Goal: Transaction & Acquisition: Purchase product/service

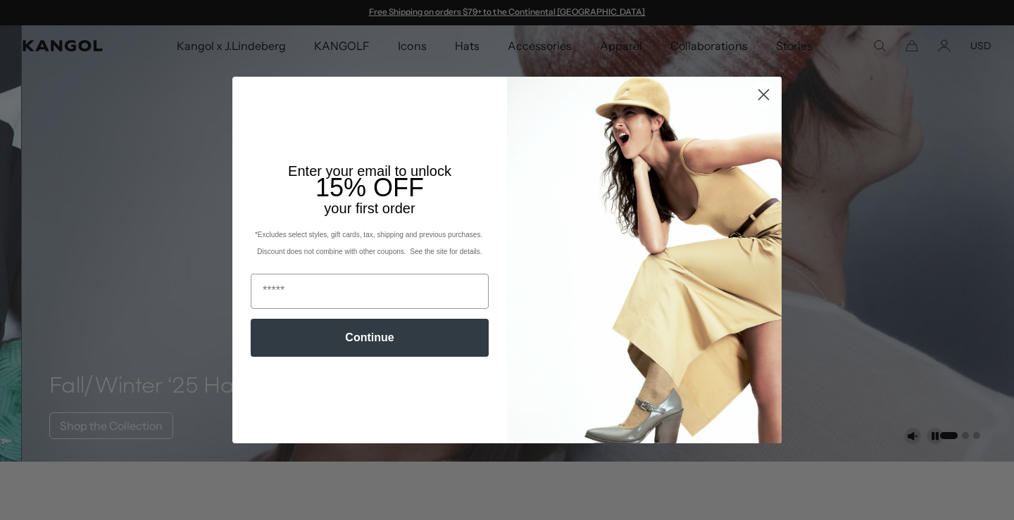
click at [760, 94] on icon "Close dialog" at bounding box center [764, 95] width 10 height 10
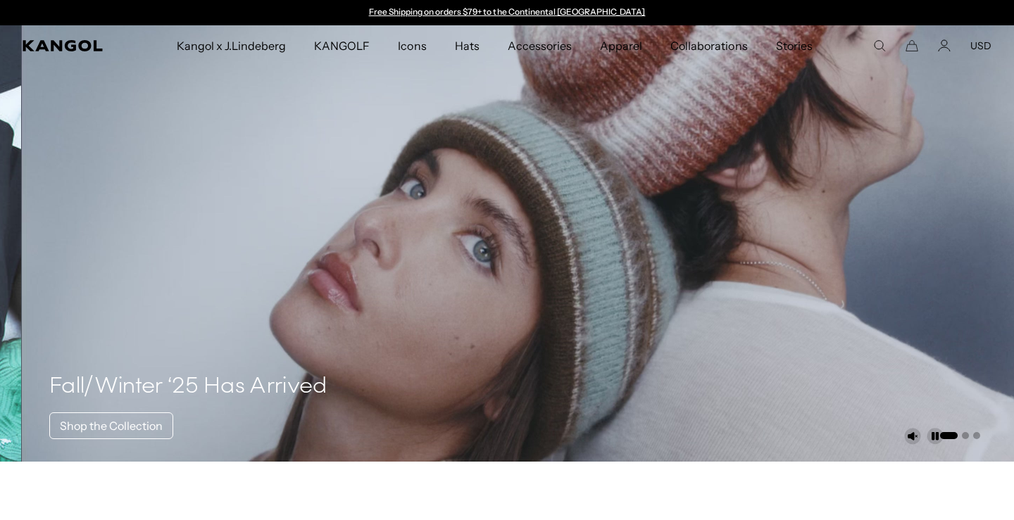
click at [961, 46] on div "Close dialog Enter your email to unlock 15% OFF your first order *Excludes sele…" at bounding box center [507, 260] width 1014 height 520
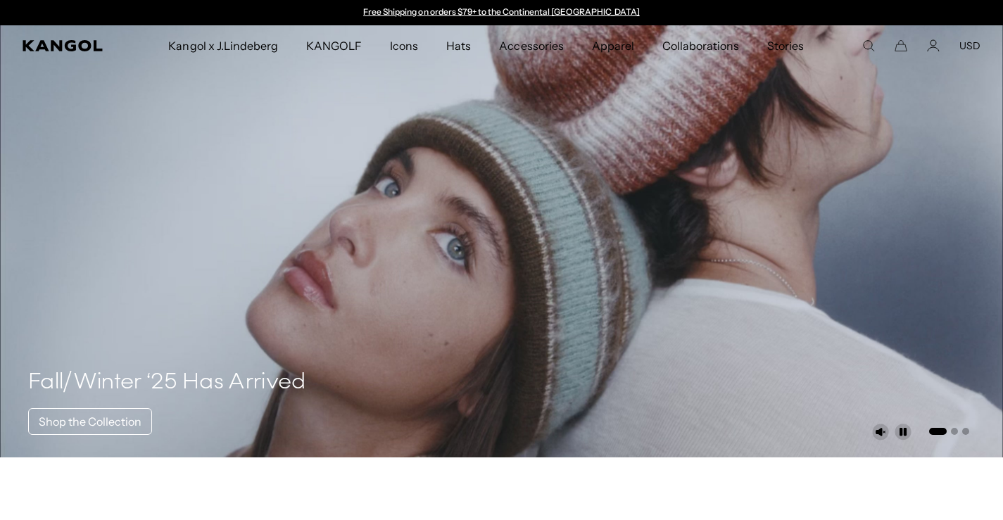
scroll to position [0, 290]
click at [969, 91] on video "1 of 3" at bounding box center [501, 241] width 1003 height 432
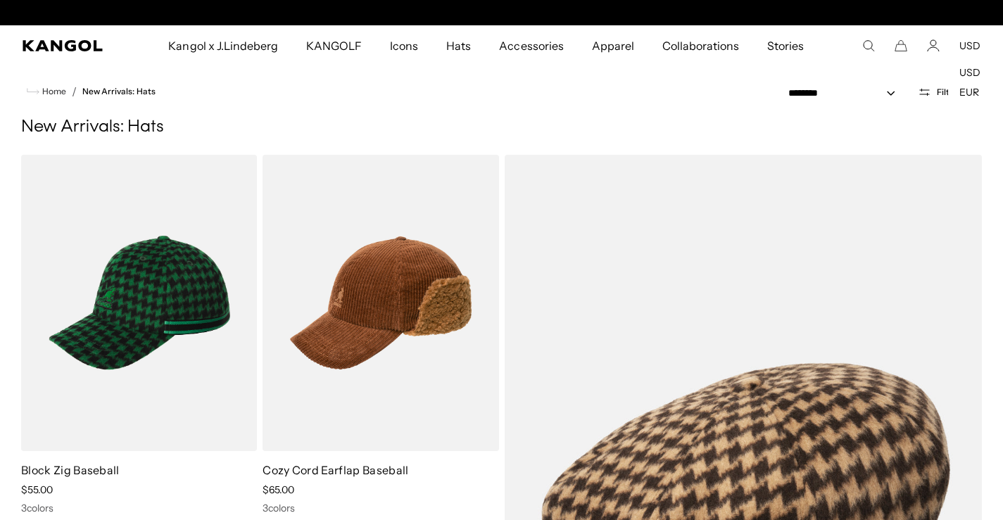
scroll to position [0, 290]
click at [957, 27] on comp-header "Kangol x J.Lindeberg Kangol x J.Lindeberg Men's Shop All Headwear Tops Outerwea…" at bounding box center [501, 45] width 1003 height 41
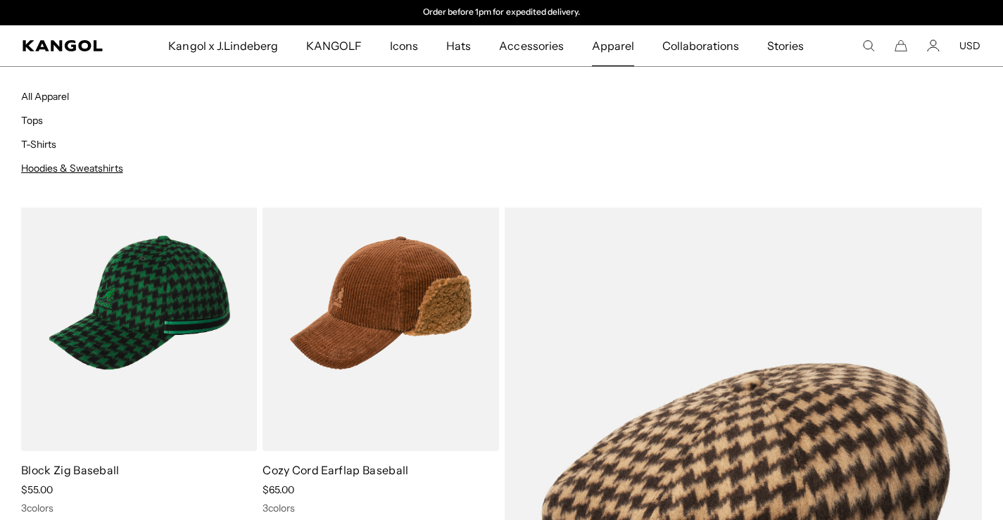
click at [70, 166] on link "Hoodies & Sweatshirts" at bounding box center [72, 168] width 102 height 13
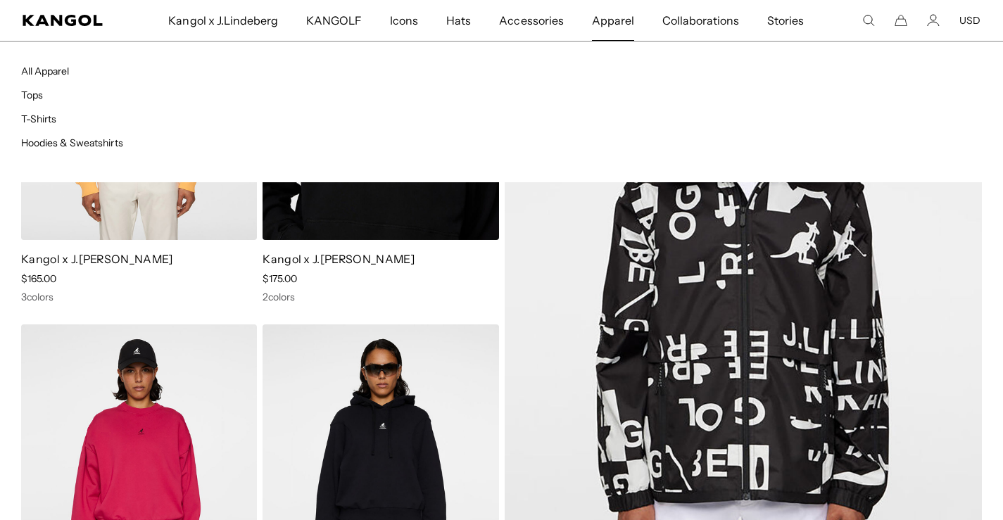
scroll to position [0, 290]
click at [54, 121] on link "T-Shirts" at bounding box center [38, 119] width 35 height 13
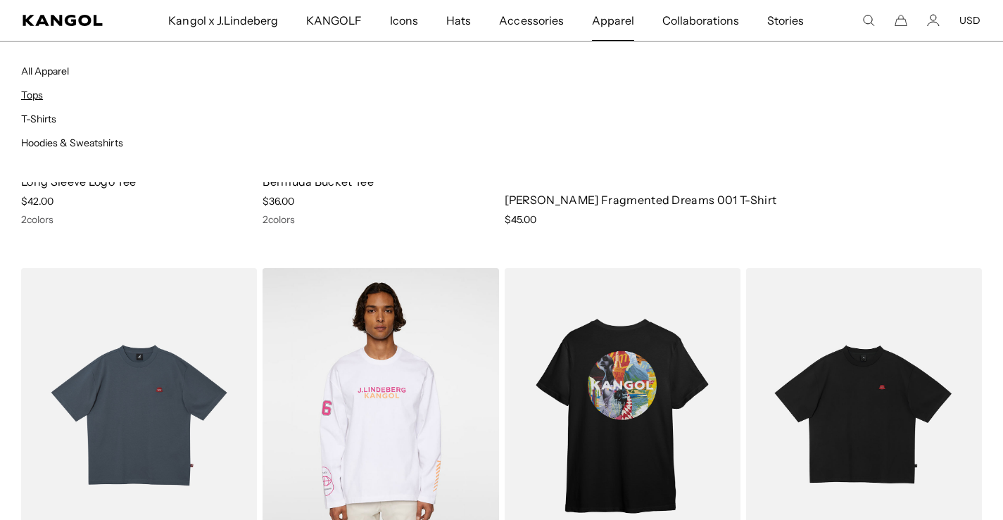
click at [30, 95] on link "Tops" at bounding box center [32, 95] width 22 height 13
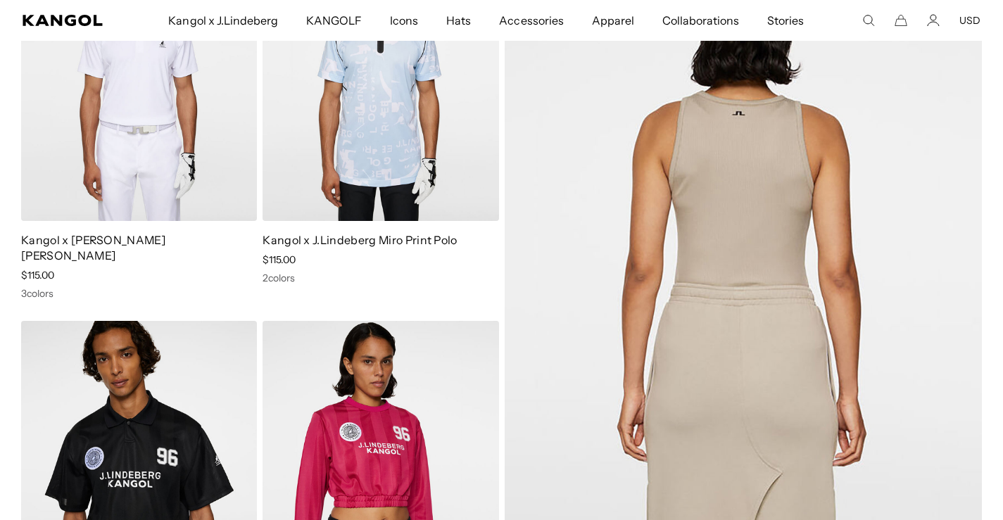
scroll to position [211, 0]
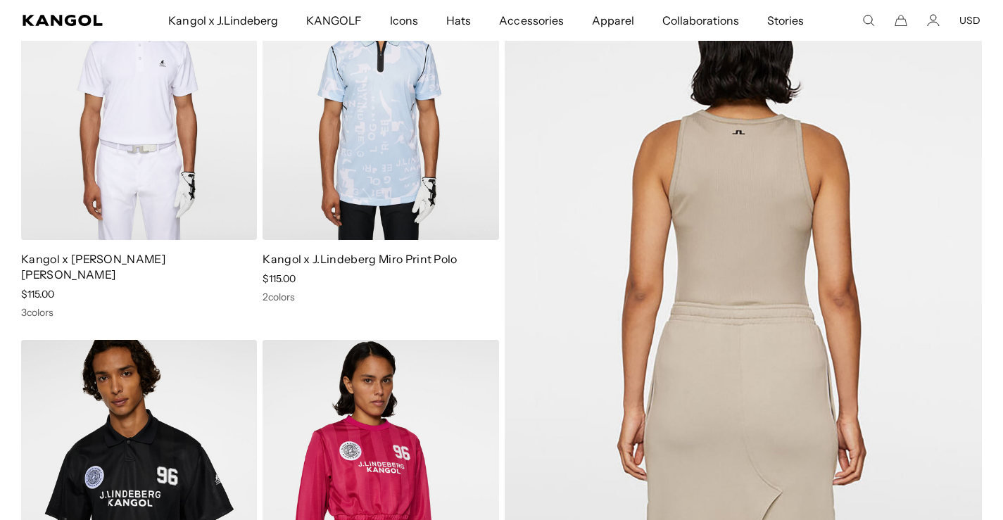
click at [636, 268] on img at bounding box center [744, 290] width 478 height 693
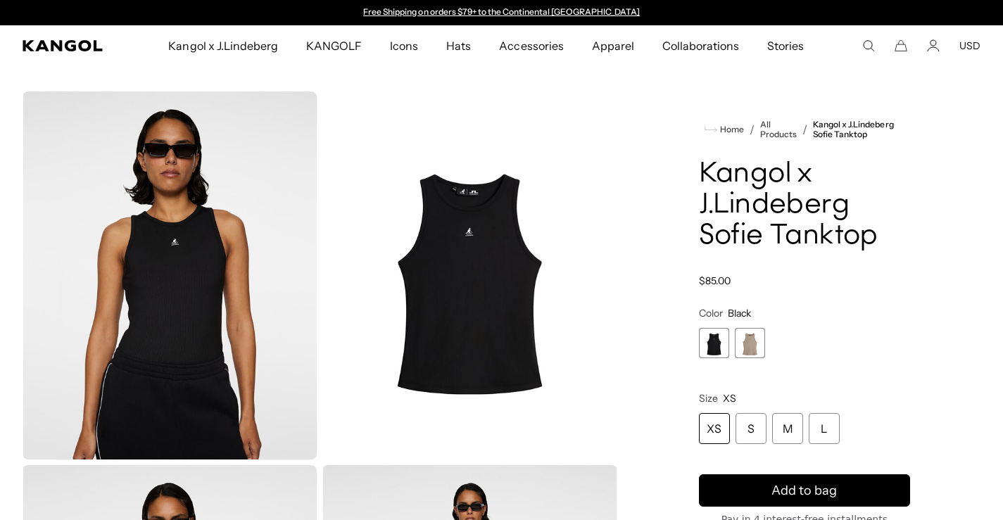
click at [746, 334] on span "2 of 2" at bounding box center [750, 343] width 30 height 30
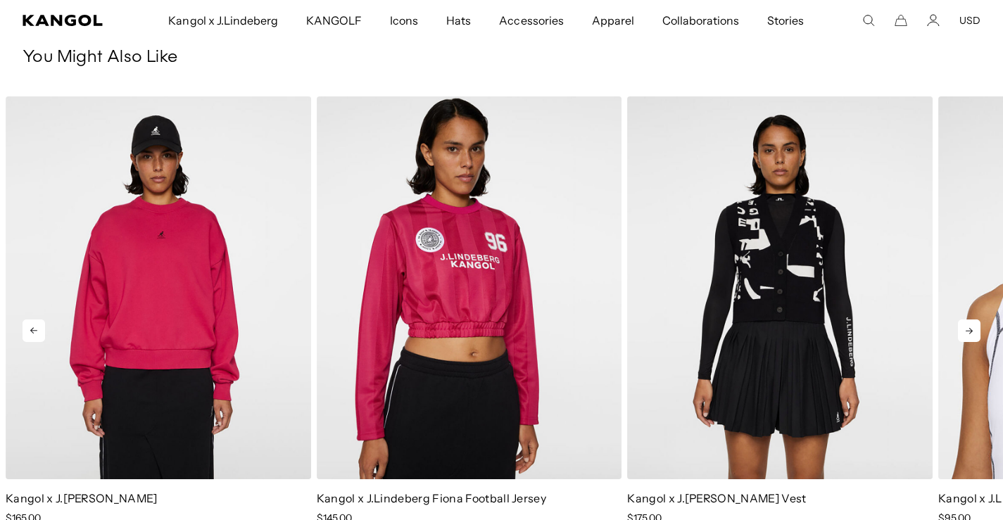
click at [966, 328] on icon at bounding box center [969, 331] width 23 height 23
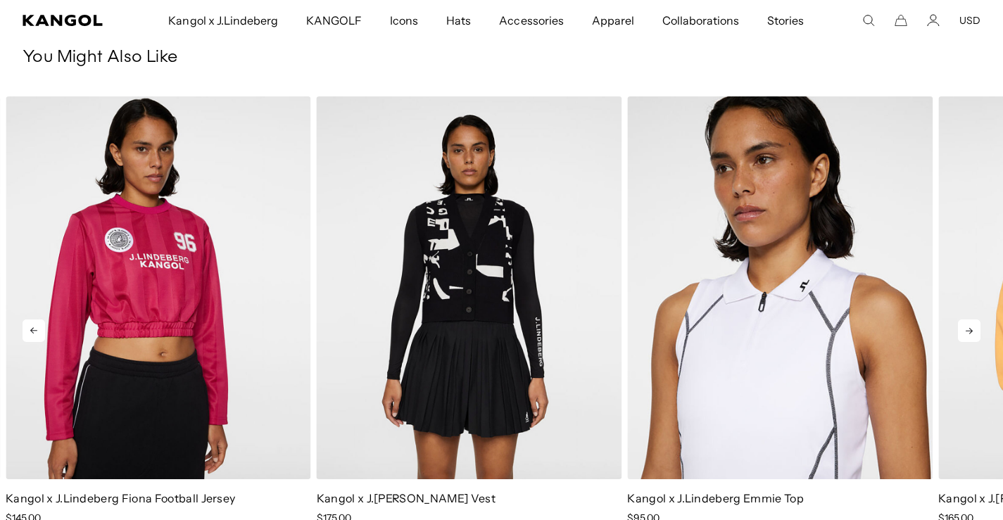
click at [966, 328] on icon at bounding box center [969, 331] width 23 height 23
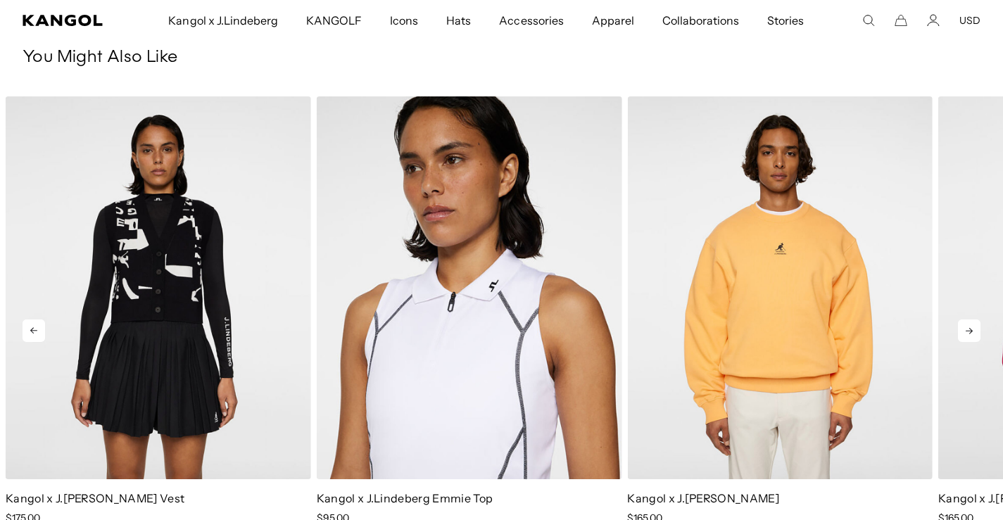
scroll to position [0, 290]
click at [966, 328] on icon at bounding box center [969, 331] width 23 height 23
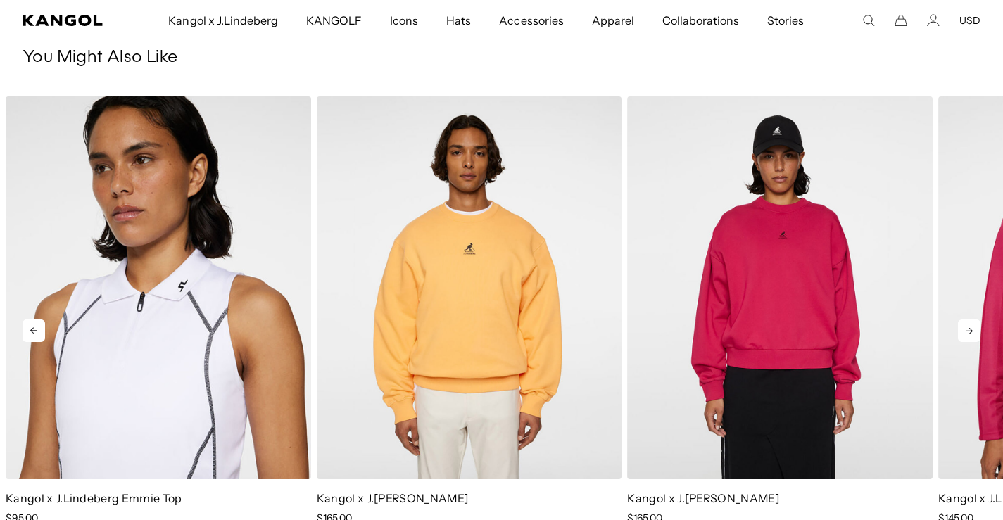
click at [966, 328] on icon at bounding box center [969, 331] width 23 height 23
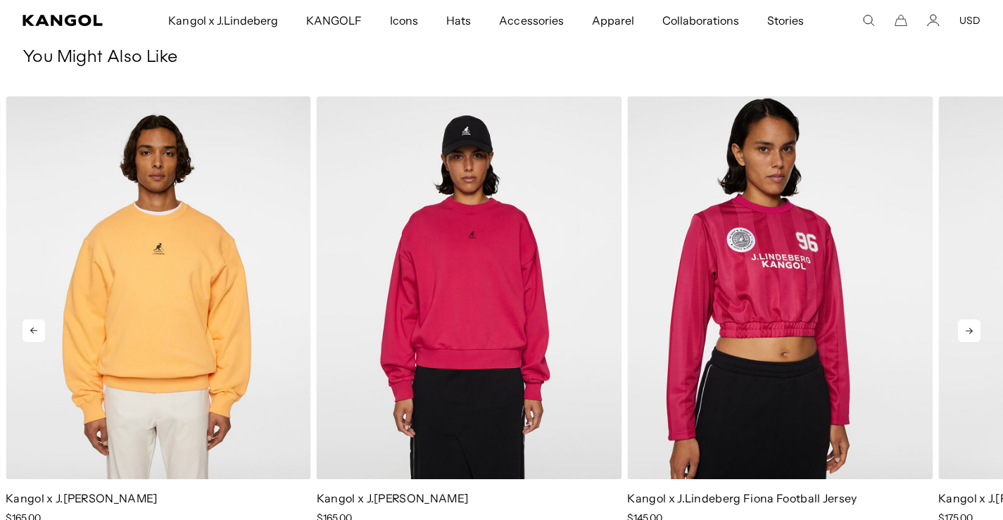
click at [966, 328] on icon at bounding box center [969, 331] width 23 height 23
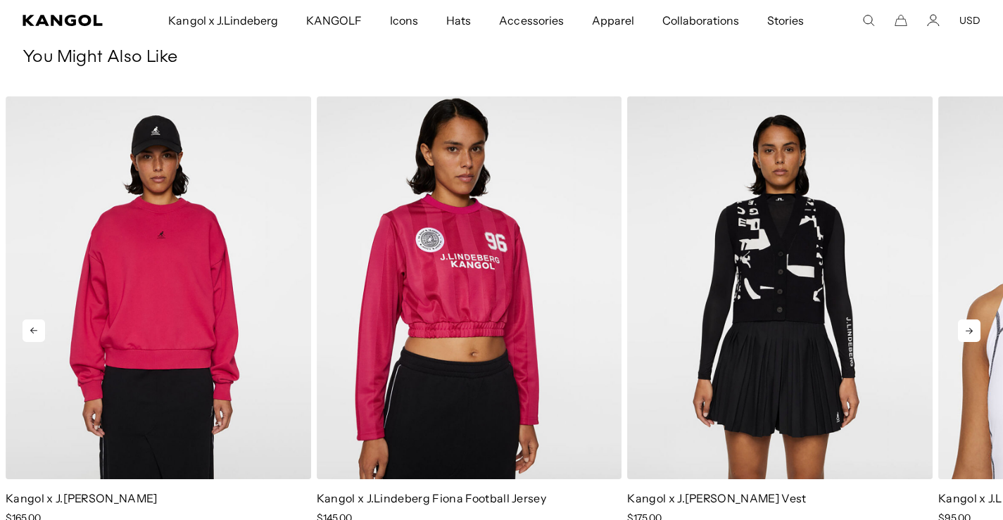
scroll to position [0, 0]
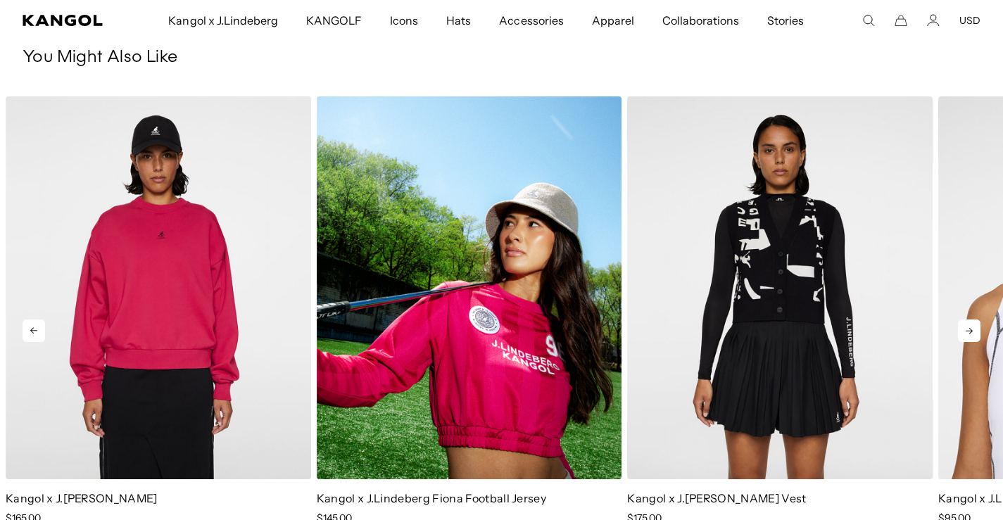
click at [499, 327] on img "2 of 5" at bounding box center [470, 287] width 306 height 383
click at [489, 218] on img "2 of 5" at bounding box center [470, 287] width 306 height 383
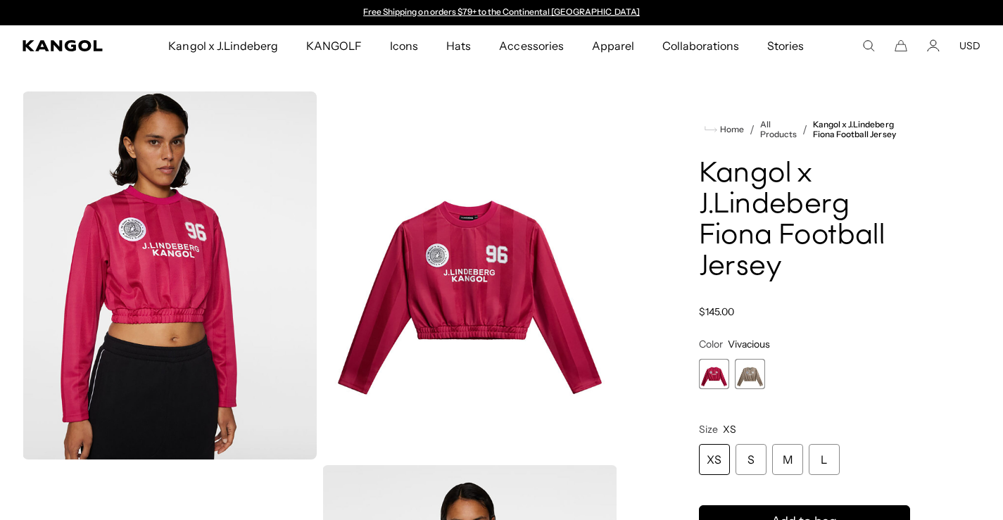
click at [745, 386] on span "2 of 2" at bounding box center [750, 374] width 30 height 30
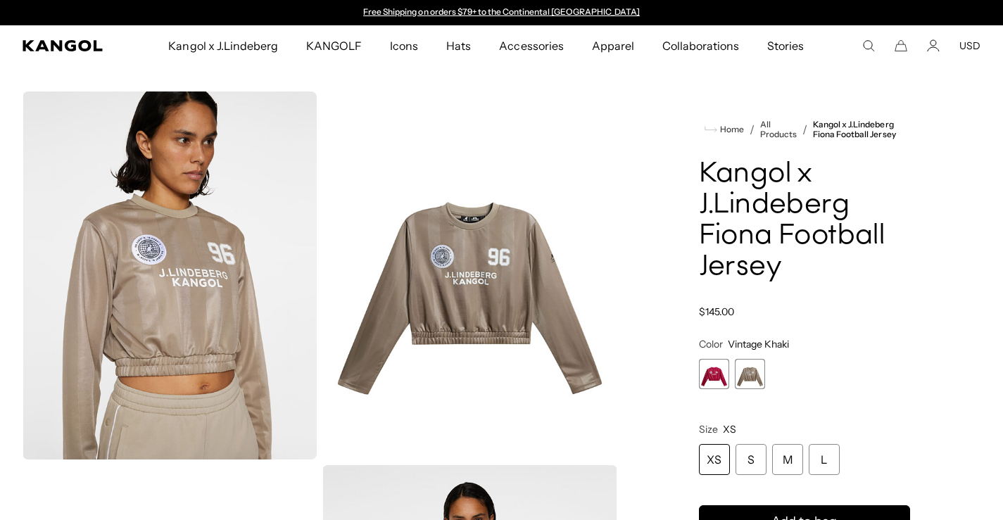
click at [725, 369] on span "1 of 2" at bounding box center [714, 374] width 30 height 30
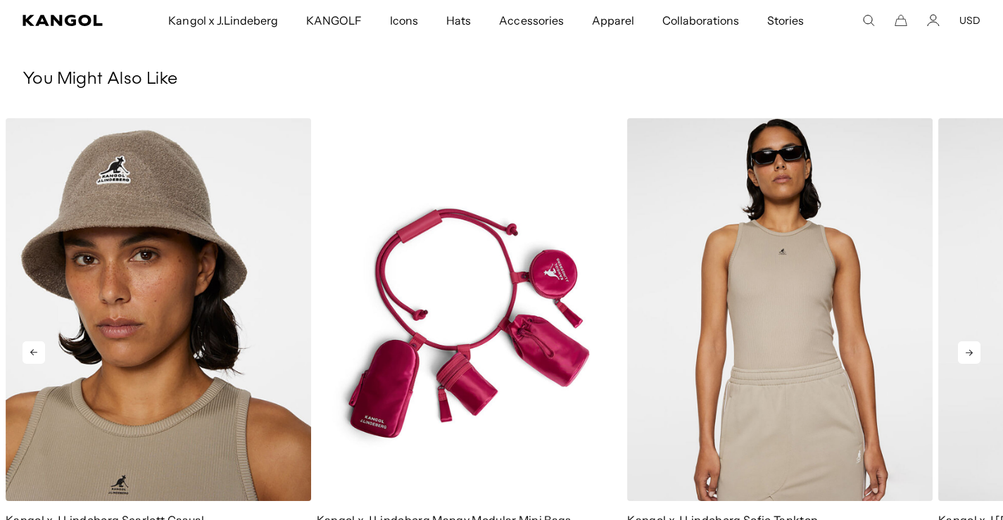
click at [970, 348] on icon at bounding box center [969, 353] width 23 height 23
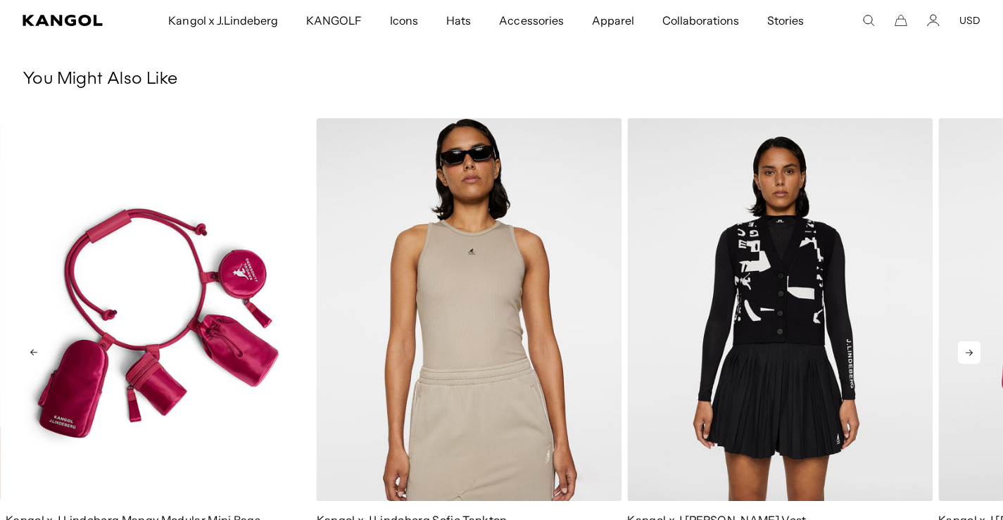
click at [970, 348] on icon at bounding box center [969, 353] width 23 height 23
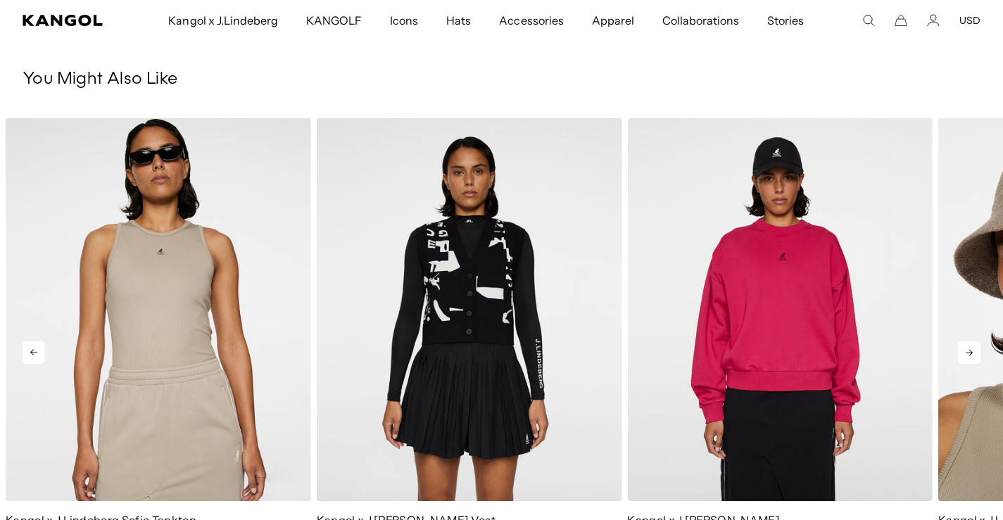
scroll to position [0, 290]
click at [970, 348] on icon at bounding box center [969, 353] width 23 height 23
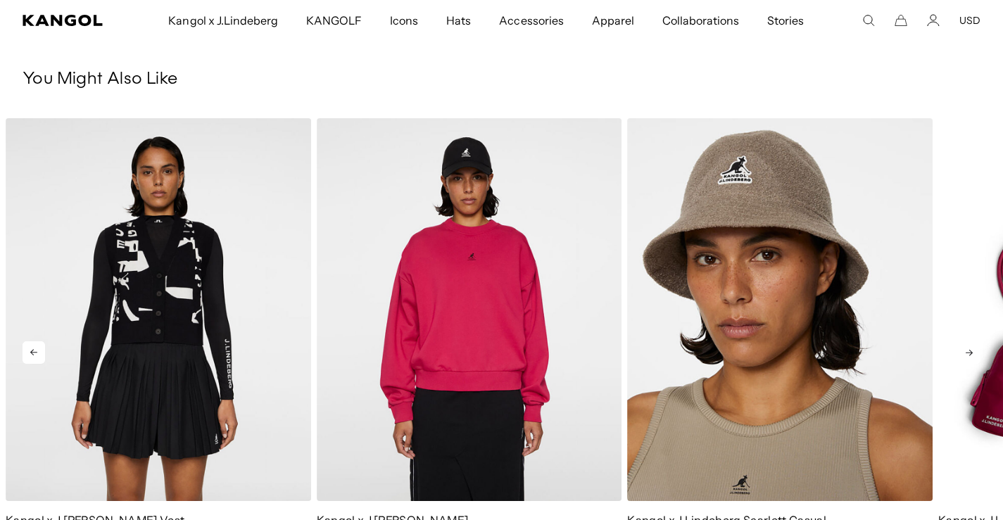
click at [970, 348] on icon at bounding box center [969, 353] width 23 height 23
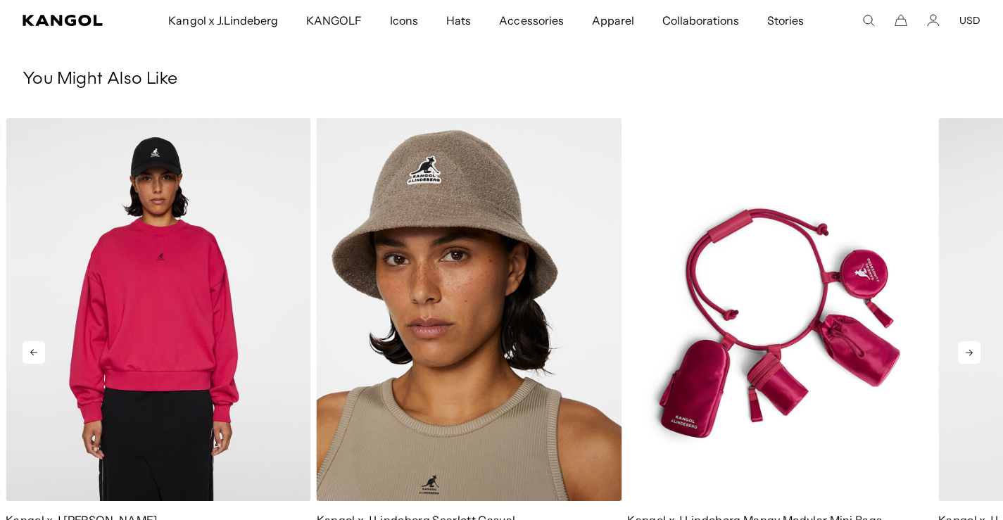
scroll to position [0, 0]
click at [970, 348] on icon at bounding box center [969, 353] width 23 height 23
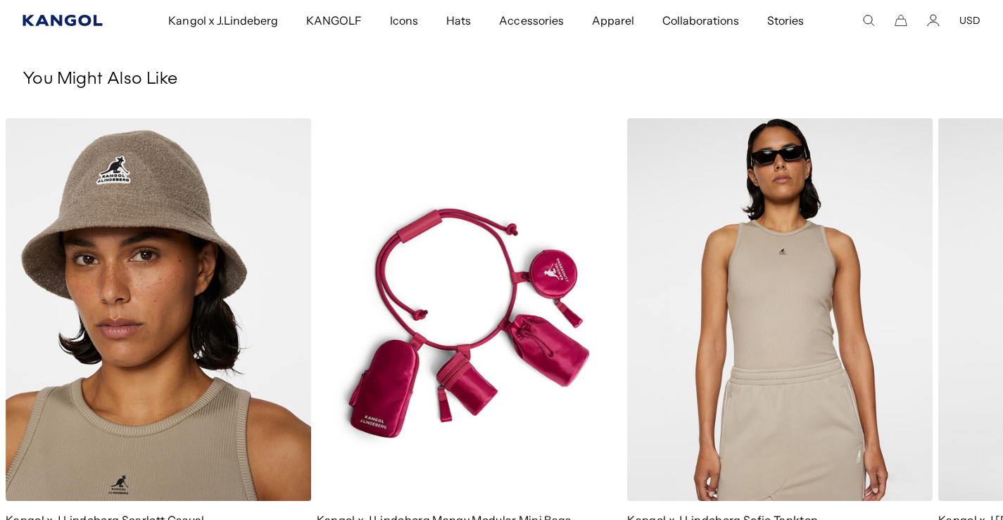
click at [85, 20] on icon "Kangol" at bounding box center [63, 20] width 81 height 11
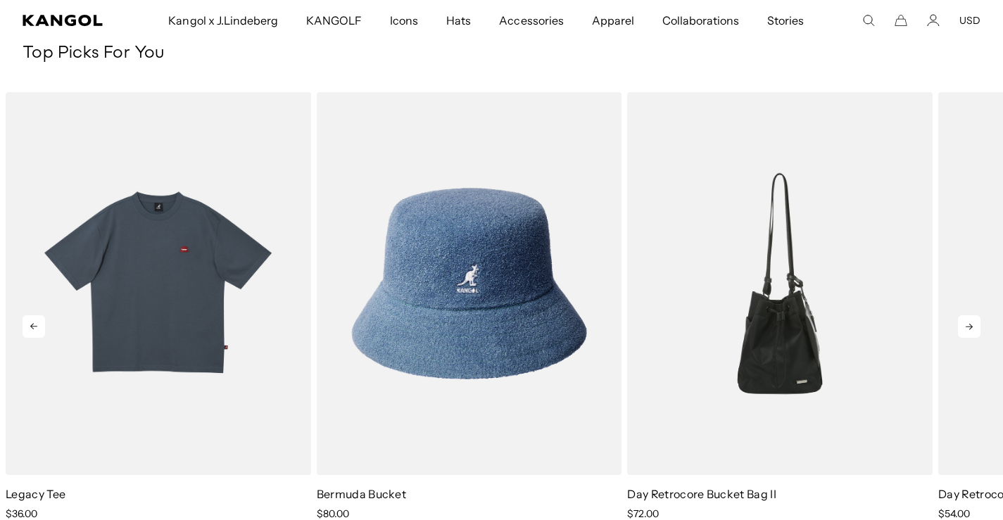
scroll to position [0, 290]
click at [970, 322] on icon at bounding box center [969, 326] width 23 height 23
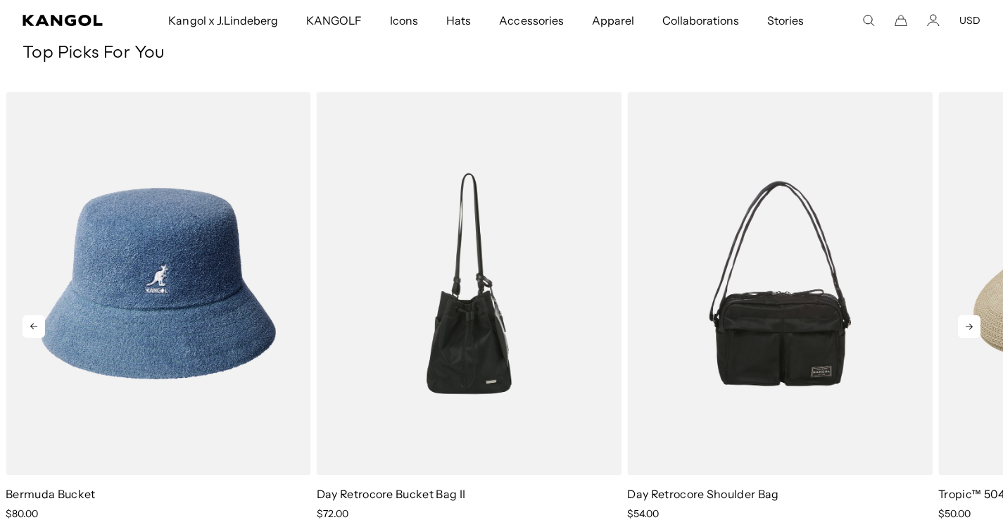
click at [970, 322] on icon at bounding box center [969, 326] width 23 height 23
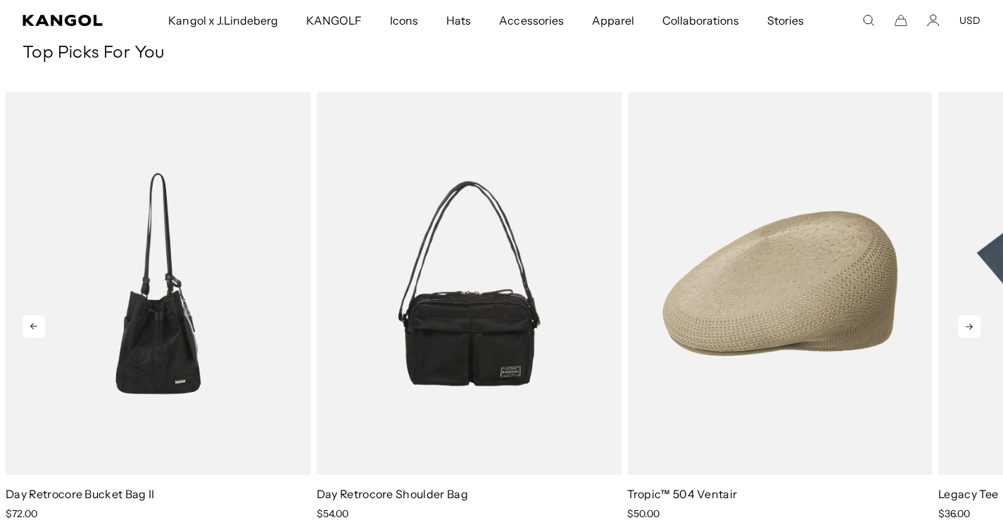
click at [970, 322] on icon at bounding box center [969, 326] width 23 height 23
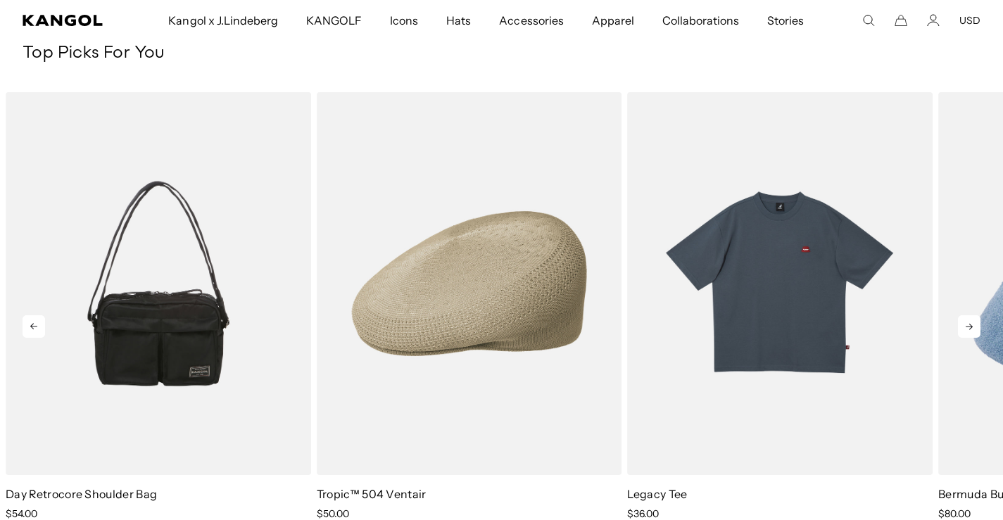
click at [970, 322] on icon at bounding box center [969, 326] width 23 height 23
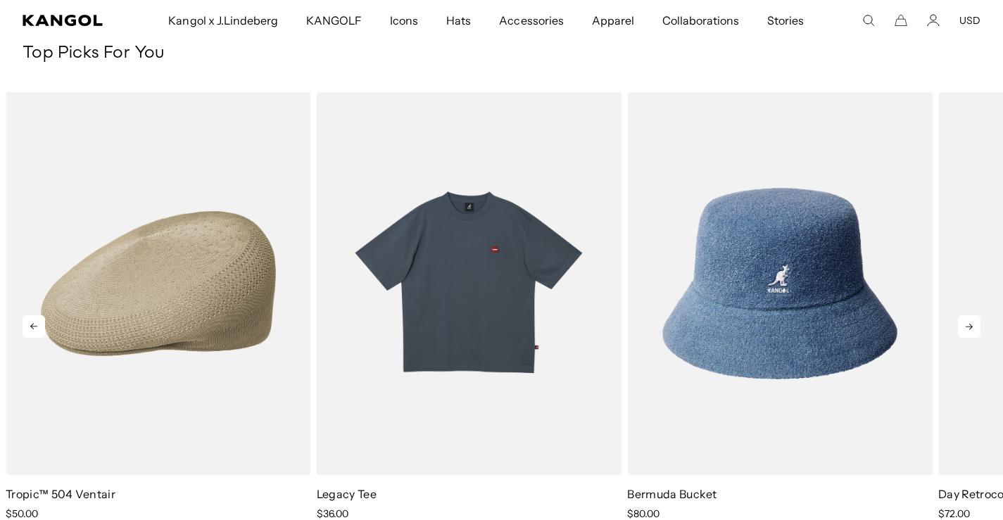
click at [970, 322] on icon at bounding box center [969, 326] width 23 height 23
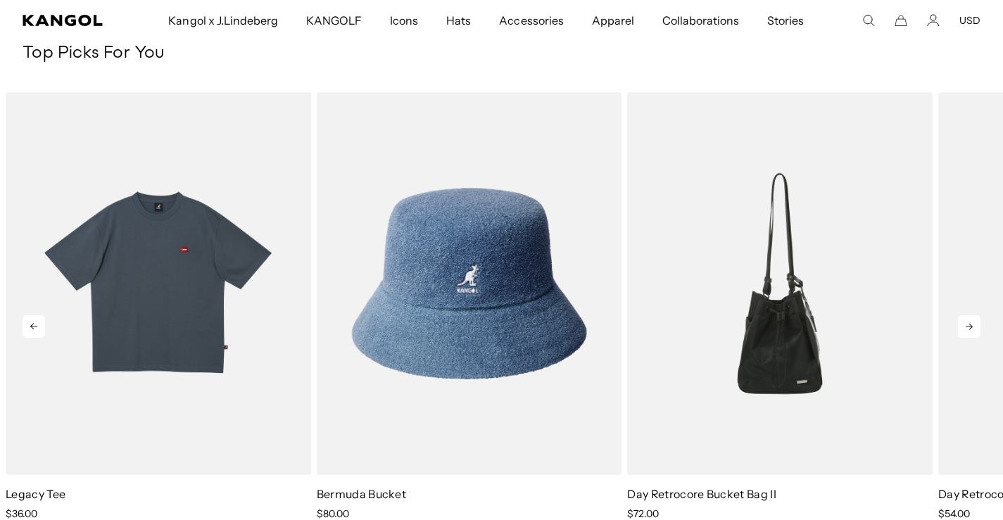
click at [970, 322] on icon at bounding box center [969, 326] width 23 height 23
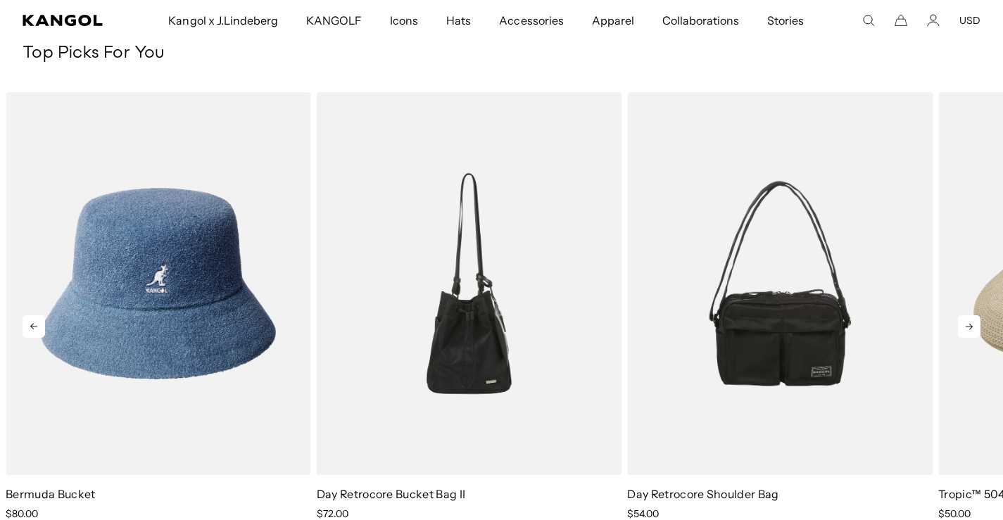
scroll to position [0, 0]
click at [970, 323] on icon at bounding box center [969, 326] width 23 height 23
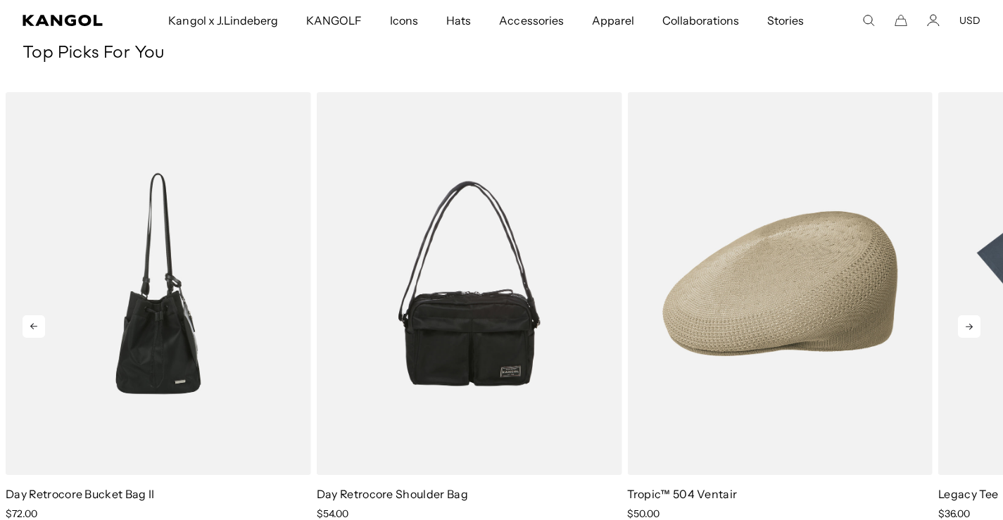
click at [970, 323] on icon at bounding box center [969, 326] width 23 height 23
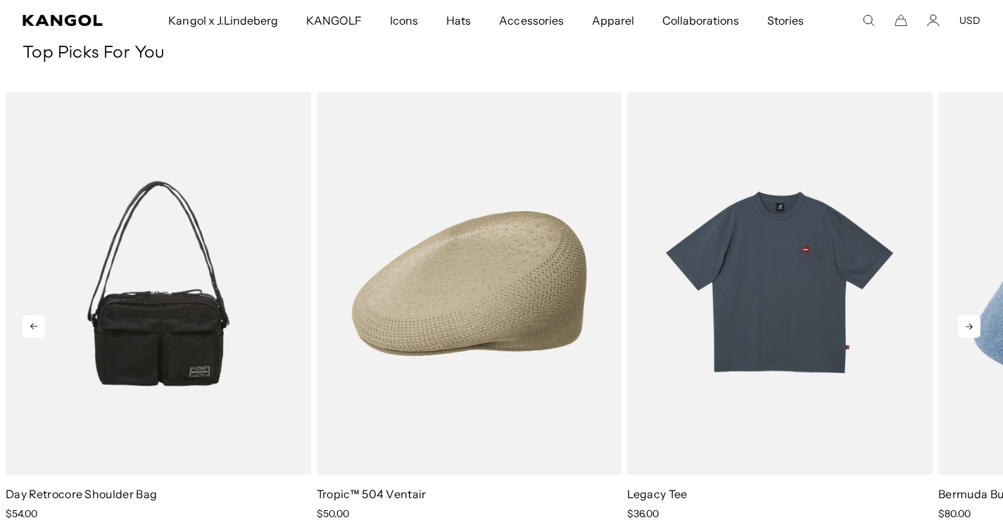
click at [970, 323] on icon at bounding box center [969, 326] width 23 height 23
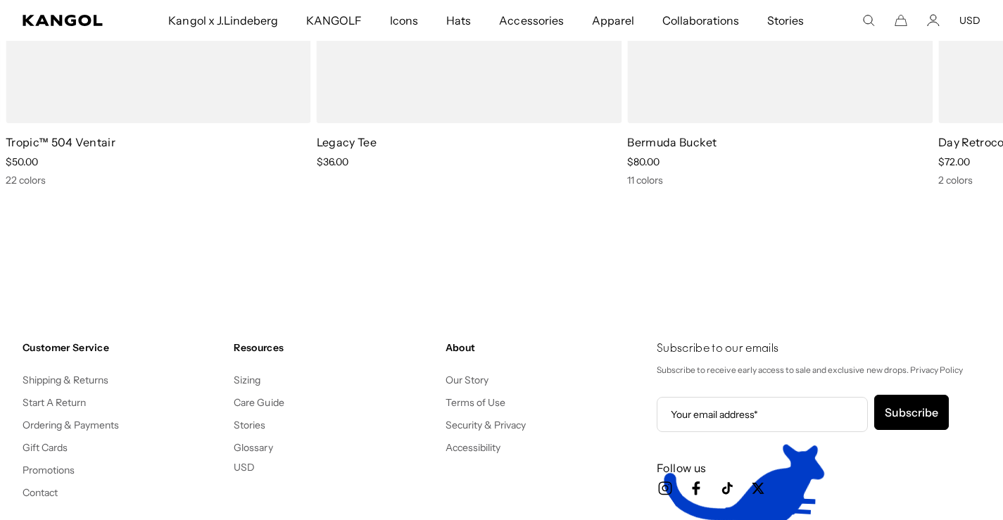
scroll to position [0, 290]
